Goal: Task Accomplishment & Management: Use online tool/utility

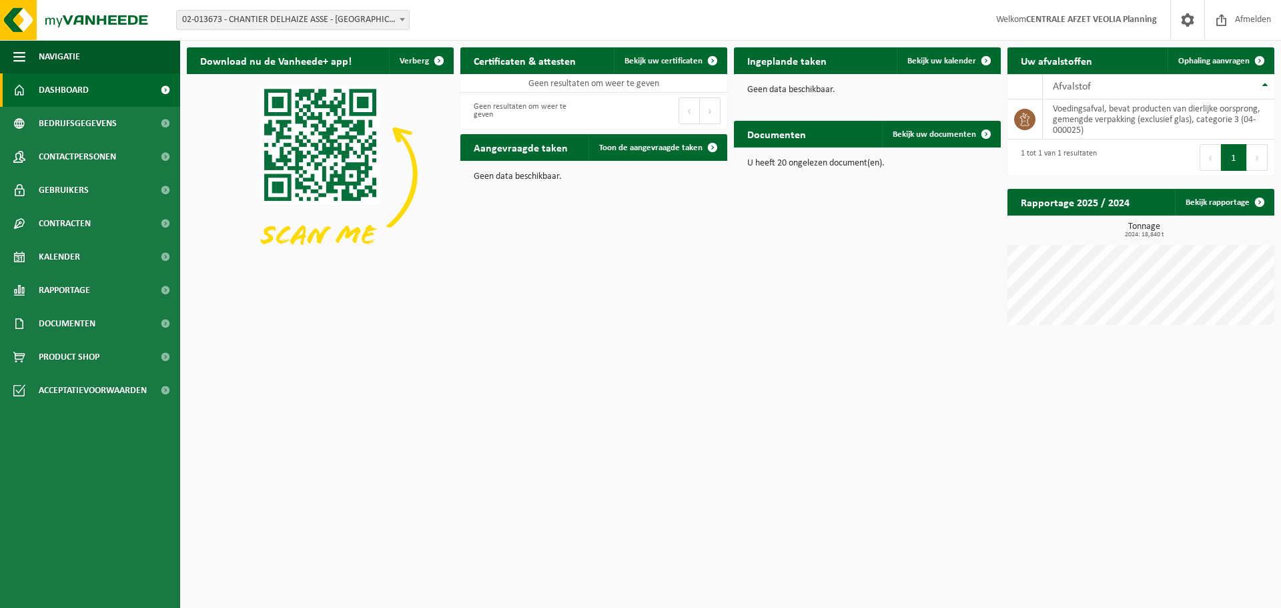
click at [275, 32] on div "Vestiging: 02-013673 - CHANTIER DELHAIZE ASSE - VEOLIA - ASSE 10-863754 - I.V.I…" at bounding box center [640, 20] width 1281 height 41
click at [284, 19] on span "02-013673 - CHANTIER DELHAIZE ASSE - [GEOGRAPHIC_DATA] - [GEOGRAPHIC_DATA]" at bounding box center [293, 20] width 232 height 19
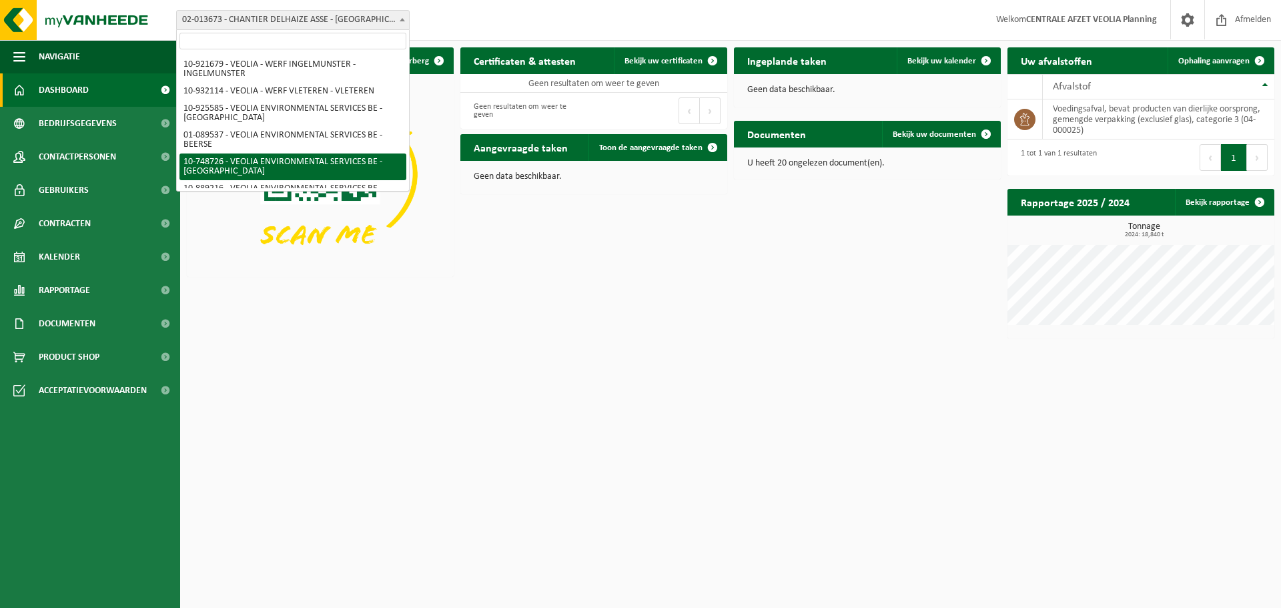
scroll to position [408, 0]
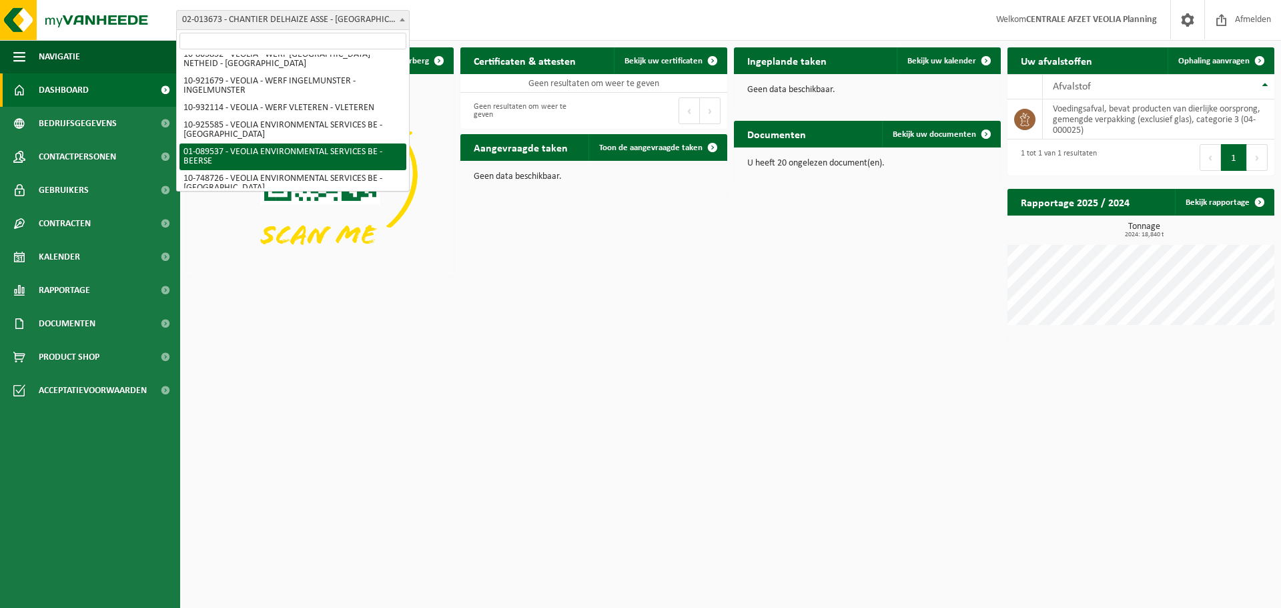
select select "732"
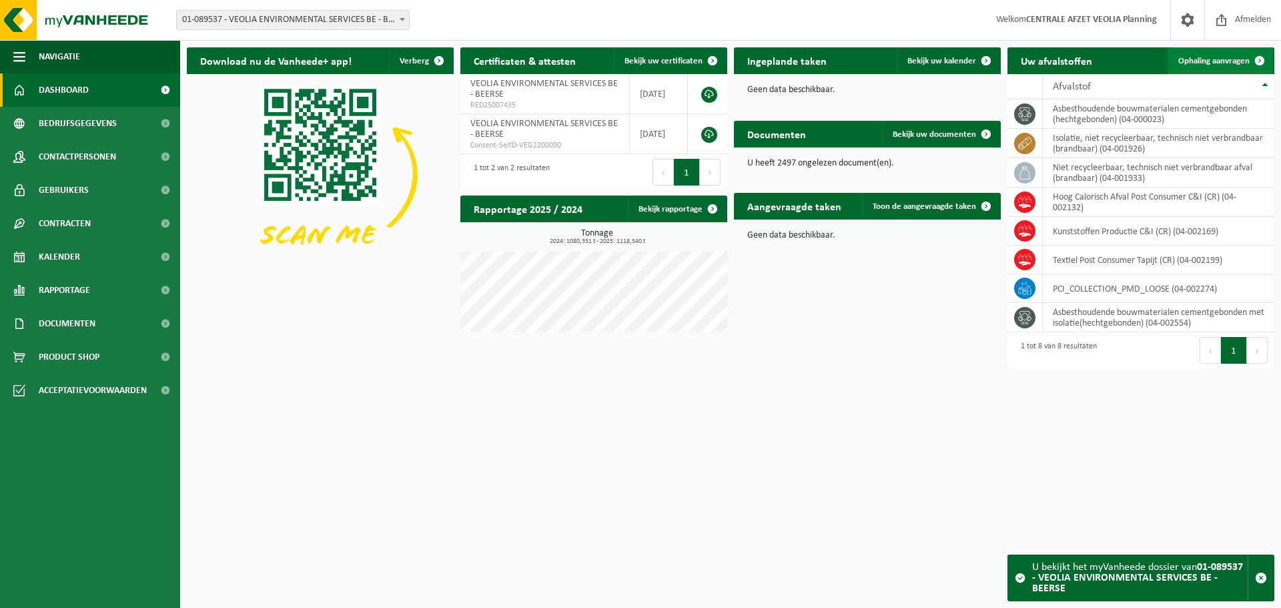
click at [1228, 63] on span "Ophaling aanvragen" at bounding box center [1213, 61] width 71 height 9
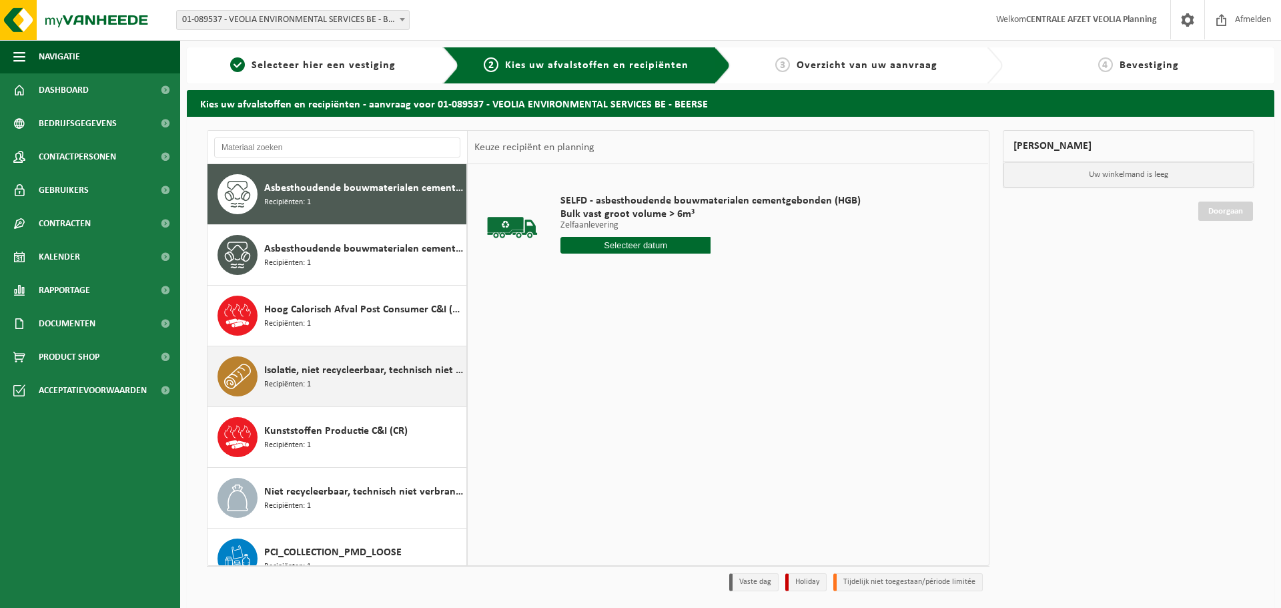
click at [352, 374] on span "Isolatie, niet recycleerbaar, technisch niet verbrandbaar (brandbaar)" at bounding box center [363, 370] width 199 height 16
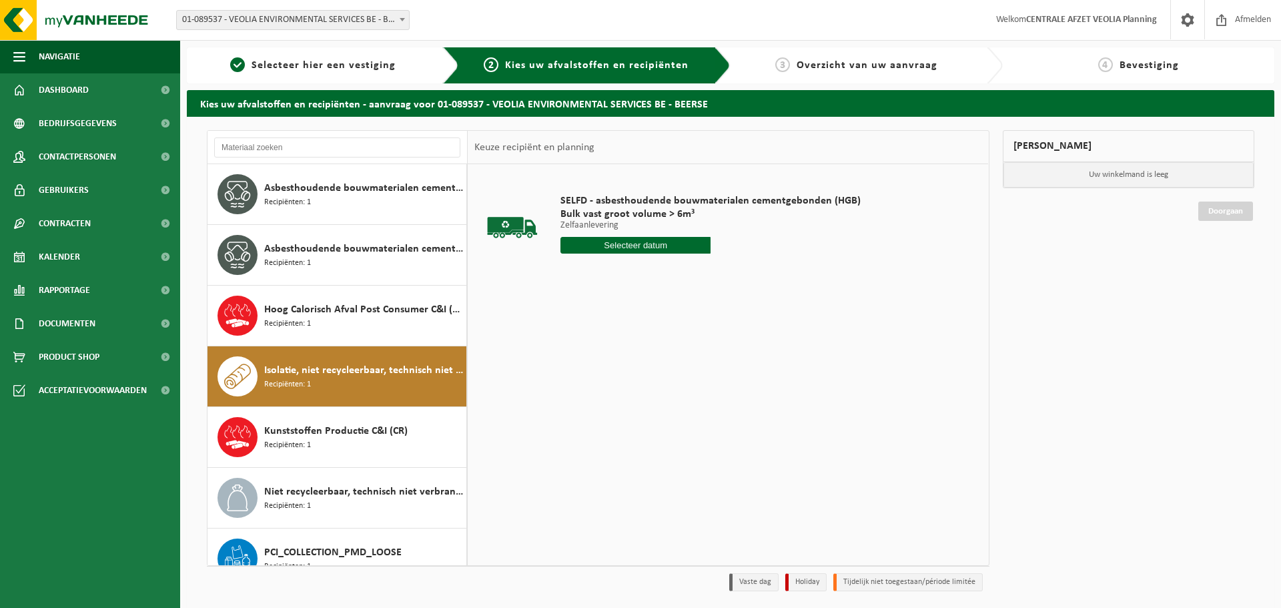
scroll to position [84, 0]
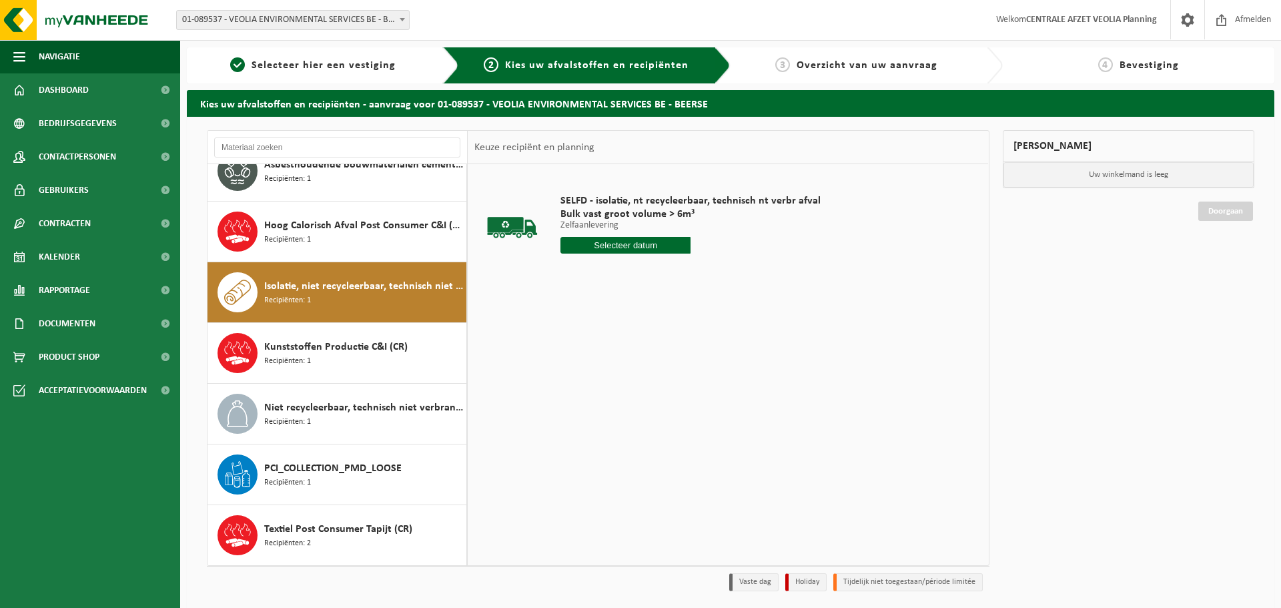
click at [613, 246] on input "text" at bounding box center [625, 245] width 130 height 17
click at [664, 413] on div "29" at bounding box center [666, 406] width 23 height 21
type input "Van 2025-08-29"
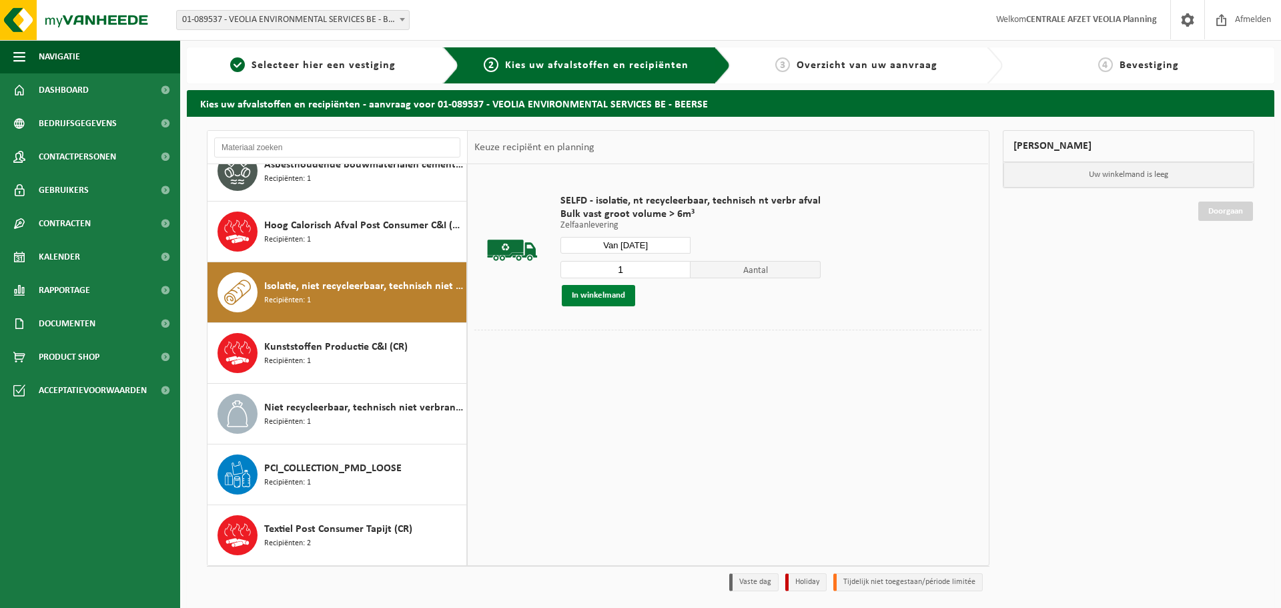
click at [595, 303] on button "In winkelmand" at bounding box center [598, 295] width 73 height 21
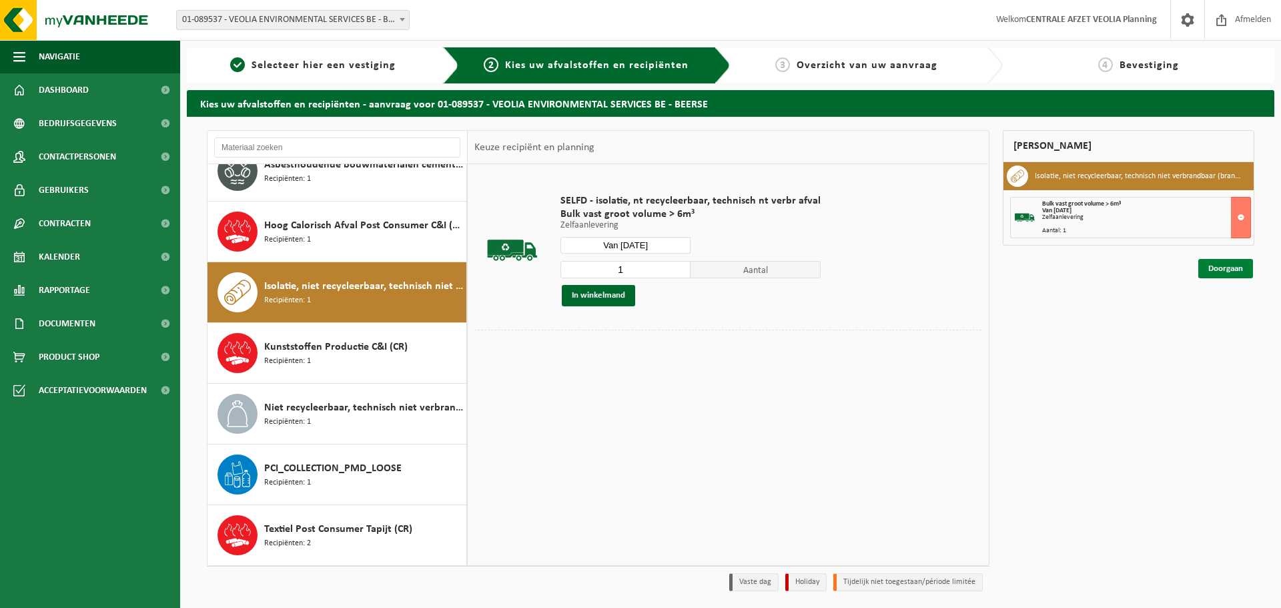
click at [1218, 268] on link "Doorgaan" at bounding box center [1225, 268] width 55 height 19
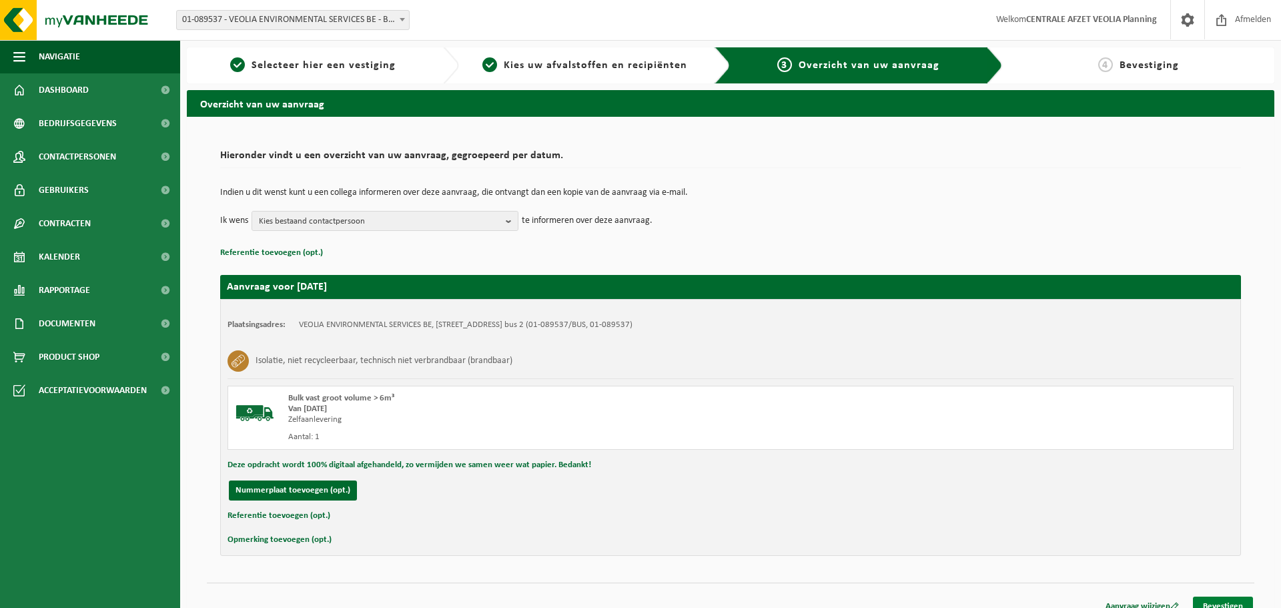
click at [1239, 601] on link "Bevestigen" at bounding box center [1223, 606] width 60 height 19
